Goal: Transaction & Acquisition: Purchase product/service

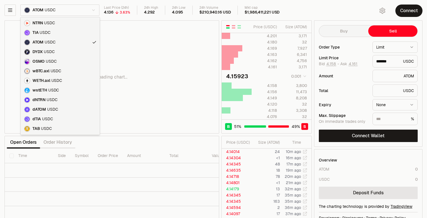
scroll to position [0, 101]
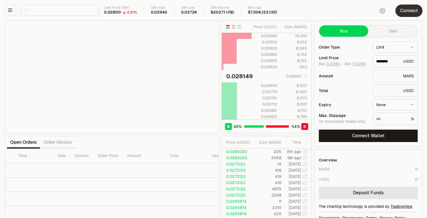
click at [405, 9] on button "Connect" at bounding box center [409, 11] width 27 height 12
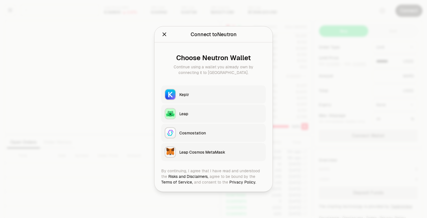
click at [203, 93] on div "Keplr" at bounding box center [220, 95] width 83 height 6
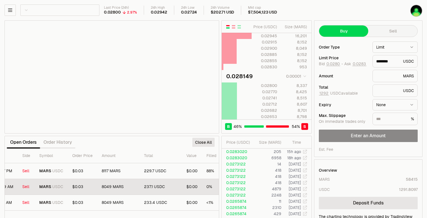
scroll to position [0, 121]
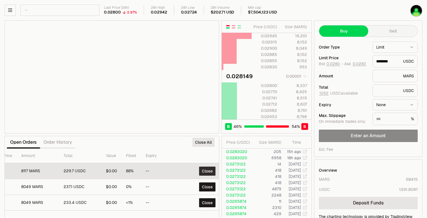
click at [202, 174] on button "Close" at bounding box center [207, 171] width 16 height 9
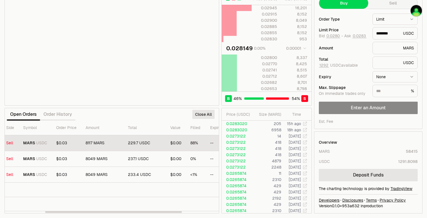
scroll to position [0, 34]
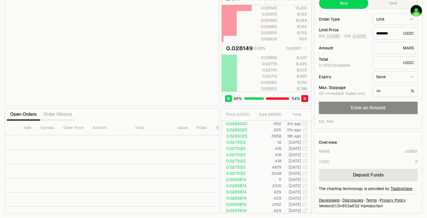
type input "********"
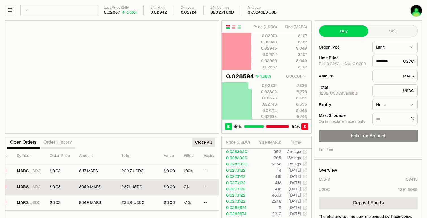
scroll to position [0, 121]
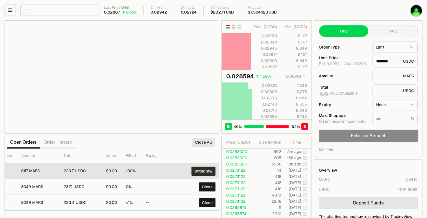
click at [194, 169] on button "Withdraw" at bounding box center [204, 171] width 24 height 9
